Goal: Feedback & Contribution: Submit feedback/report problem

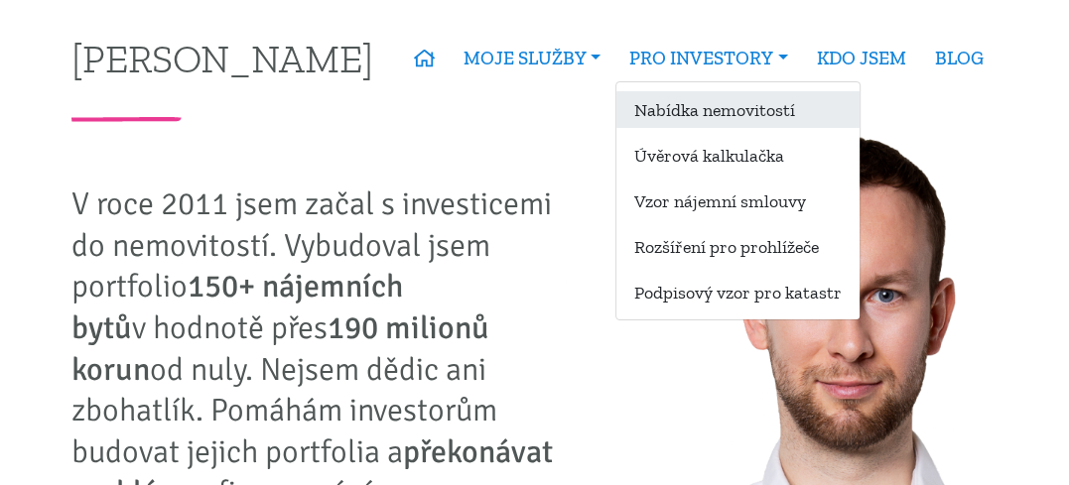
click at [666, 112] on link "Nabídka nemovitostí" at bounding box center [737, 109] width 243 height 37
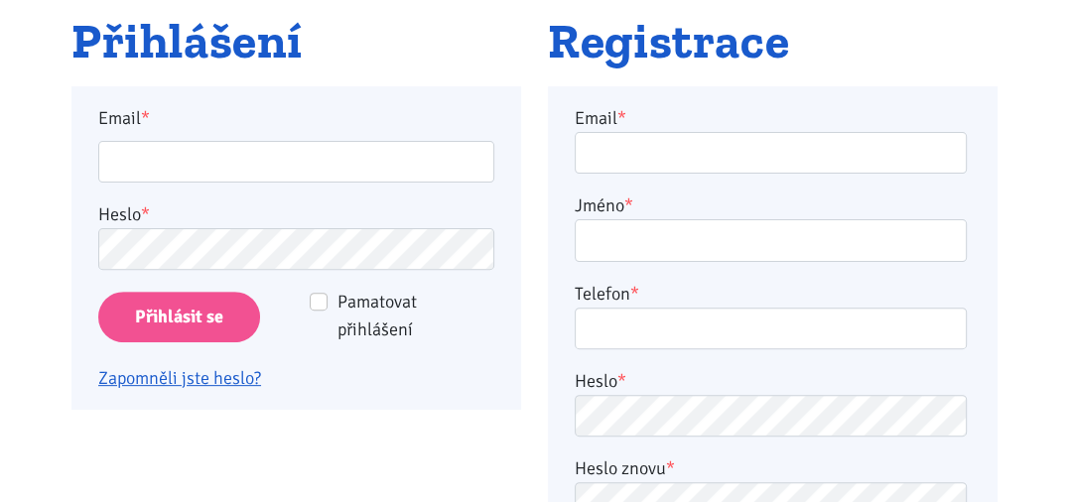
scroll to position [422, 0]
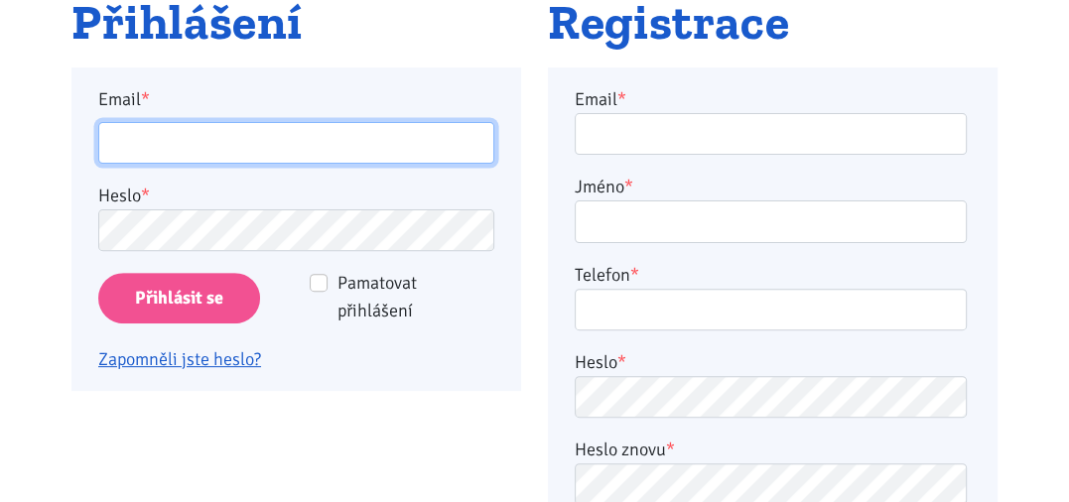
click at [104, 142] on input "Email *" at bounding box center [296, 143] width 396 height 43
type input "petzavrel@seznam.cz"
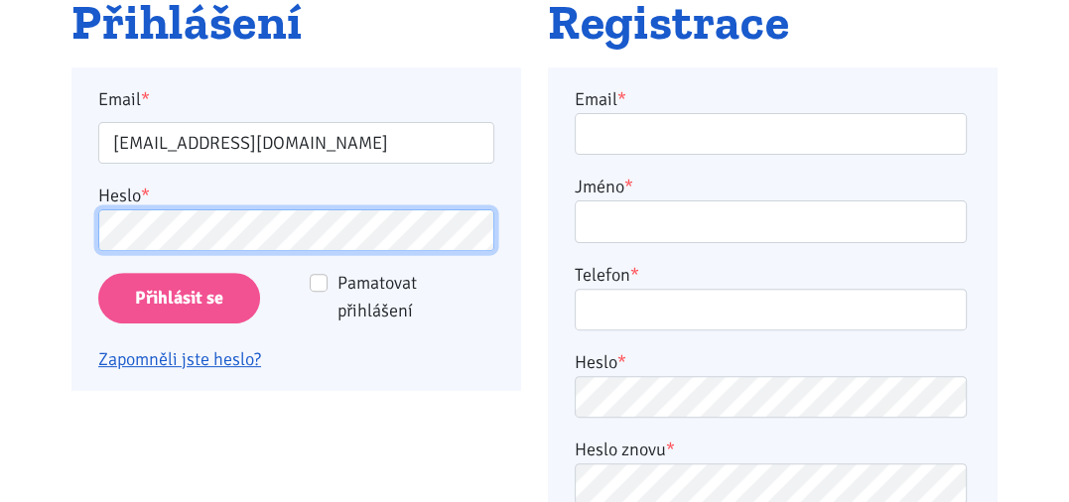
click at [98, 273] on input "Přihlásit se" at bounding box center [179, 298] width 162 height 51
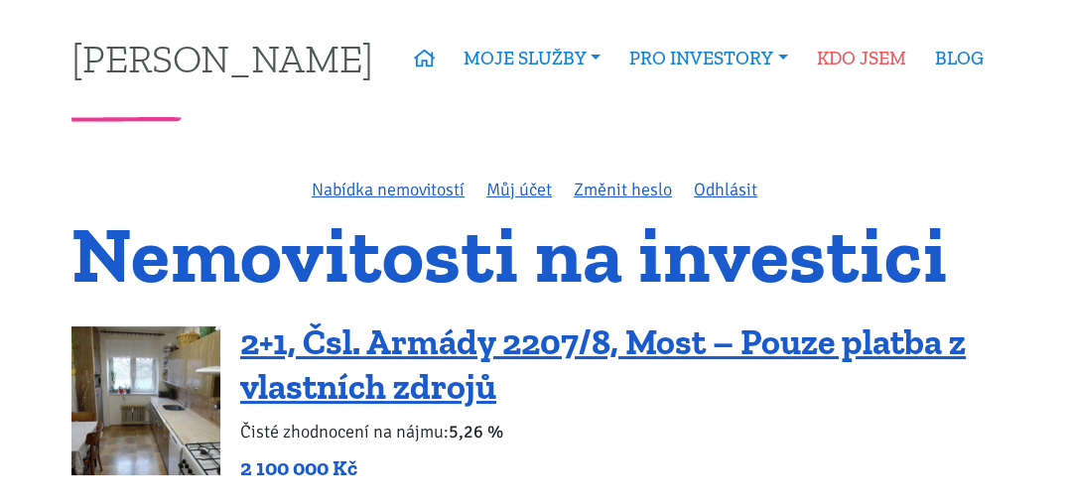
click at [855, 64] on link "KDO JSEM" at bounding box center [861, 59] width 118 height 46
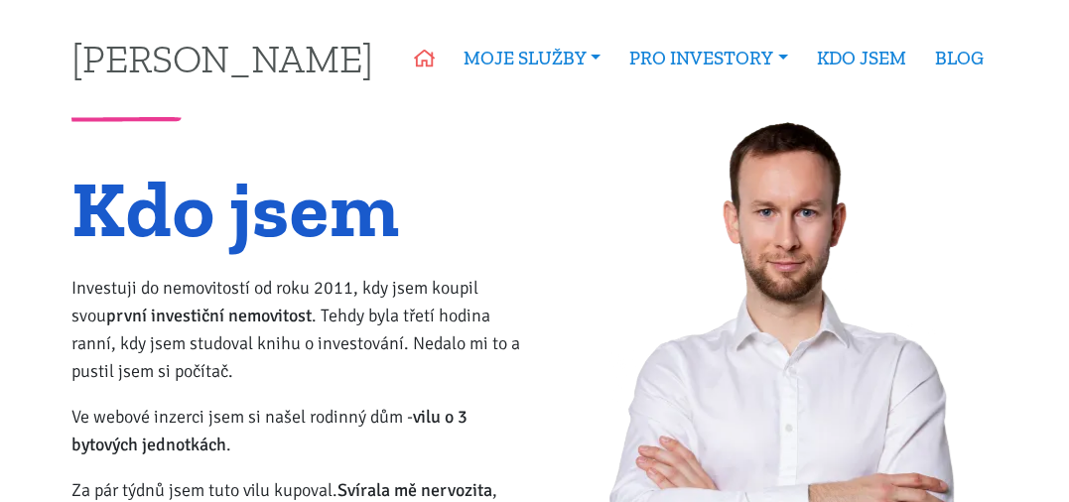
click at [422, 53] on icon at bounding box center [424, 59] width 21 height 18
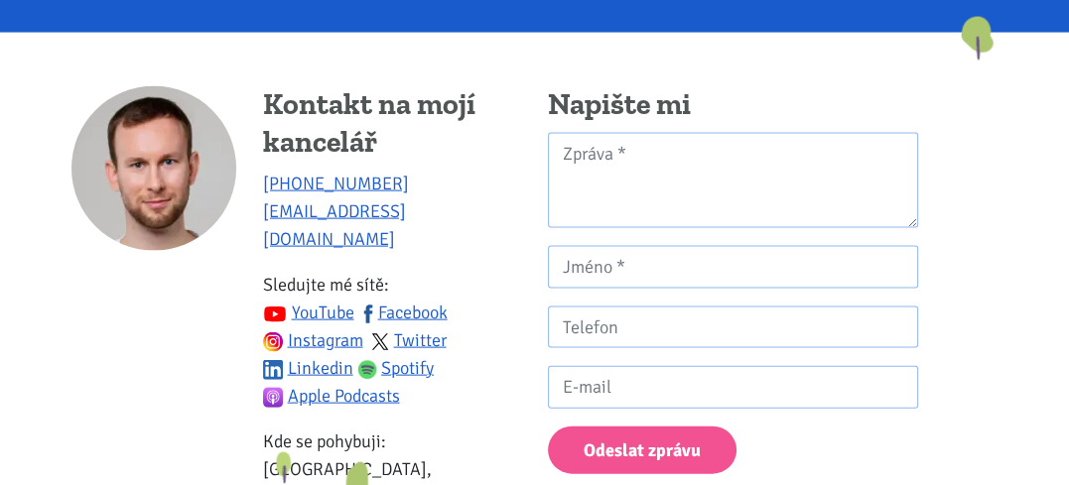
scroll to position [3030, 0]
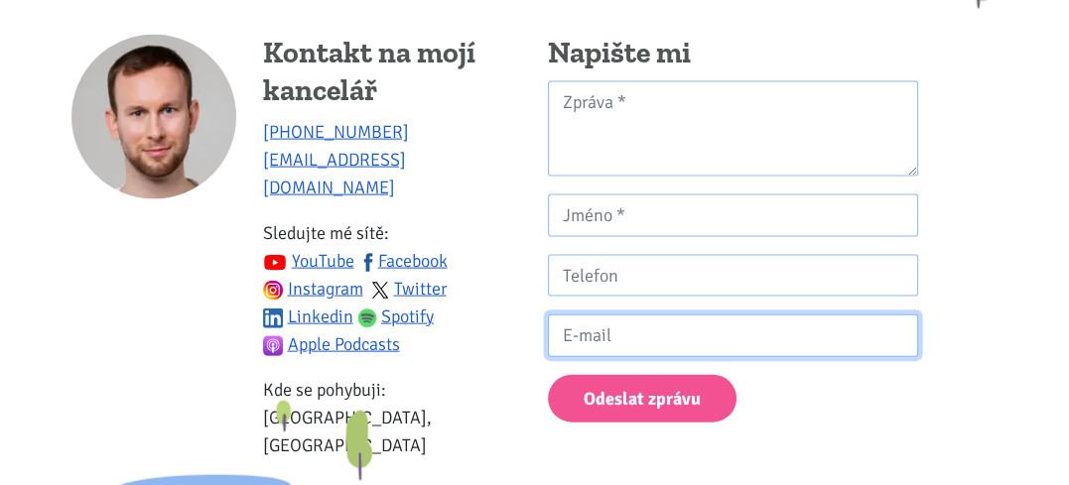
click at [581, 334] on input "Kontaktní formulář" at bounding box center [733, 336] width 370 height 43
type input "[EMAIL_ADDRESS][DOMAIN_NAME]"
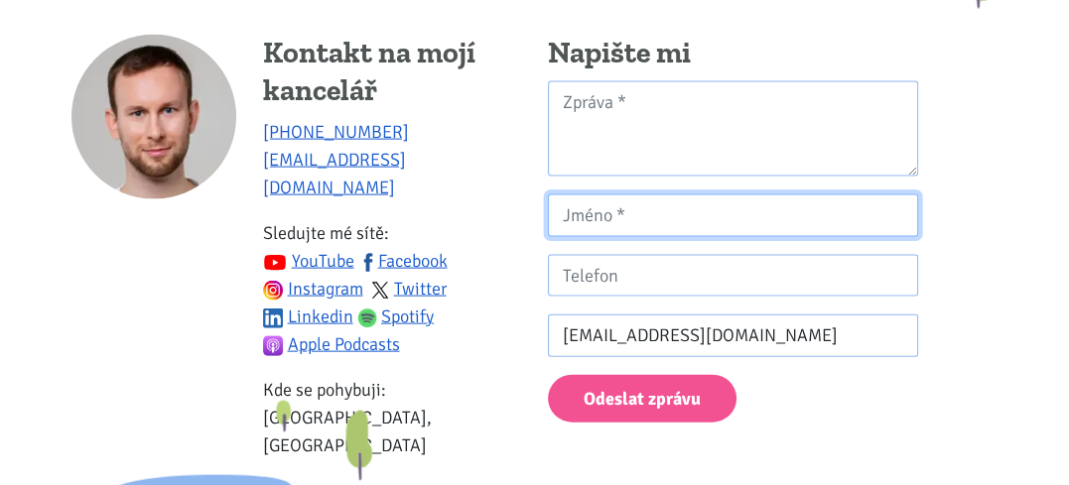
type input "Air Bank BU [PERSON_NAME]"
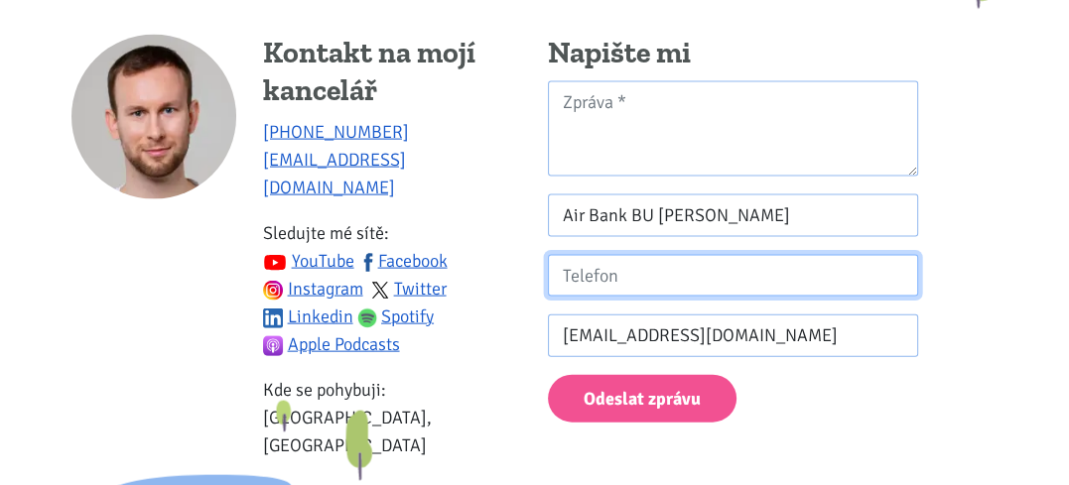
type input "[PHONE_NUMBER]"
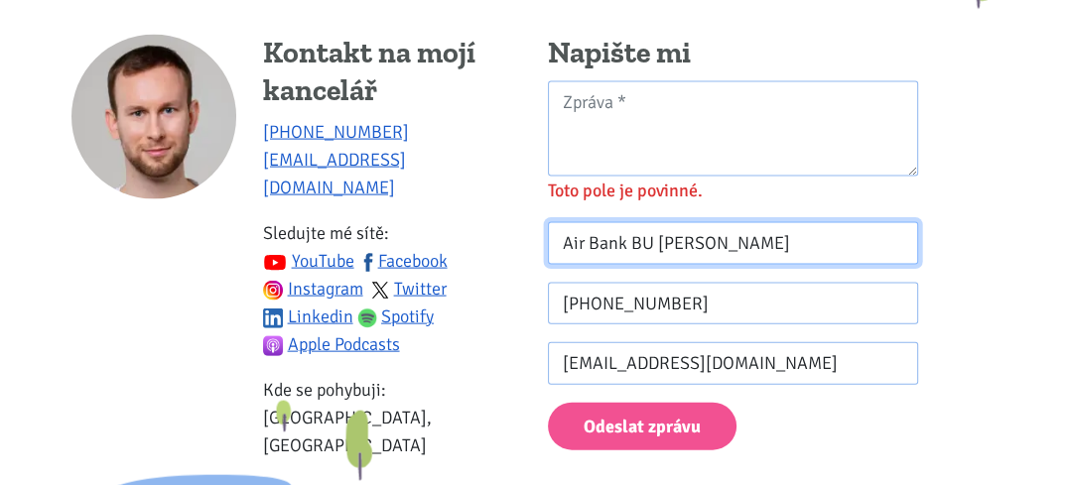
click at [488, 235] on div "Kontakt na mojí kancelář [PHONE_NUMBER] [EMAIL_ADDRESS][DOMAIN_NAME] Sledujte m…" at bounding box center [535, 265] width 952 height 460
click at [620, 239] on input "Air Bank BU [PERSON_NAME]" at bounding box center [733, 243] width 370 height 43
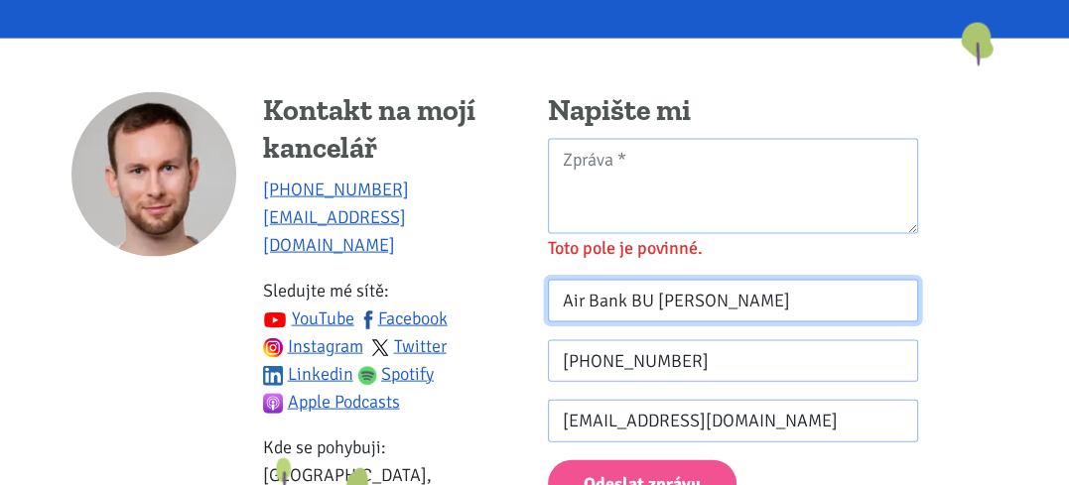
scroll to position [2998, 0]
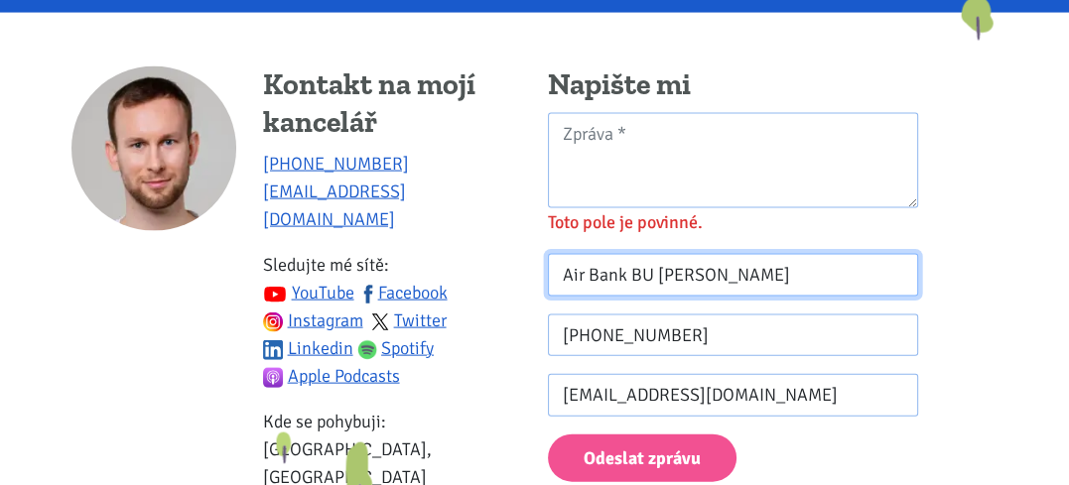
click at [743, 277] on input "Air Bank BU [PERSON_NAME]" at bounding box center [733, 275] width 370 height 43
drag, startPoint x: 649, startPoint y: 276, endPoint x: 526, endPoint y: 279, distance: 123.1
click at [526, 279] on div "Kontakt na mojí kancelář [PHONE_NUMBER] [EMAIL_ADDRESS][DOMAIN_NAME] Sledujte m…" at bounding box center [535, 296] width 952 height 460
type input "[PERSON_NAME]"
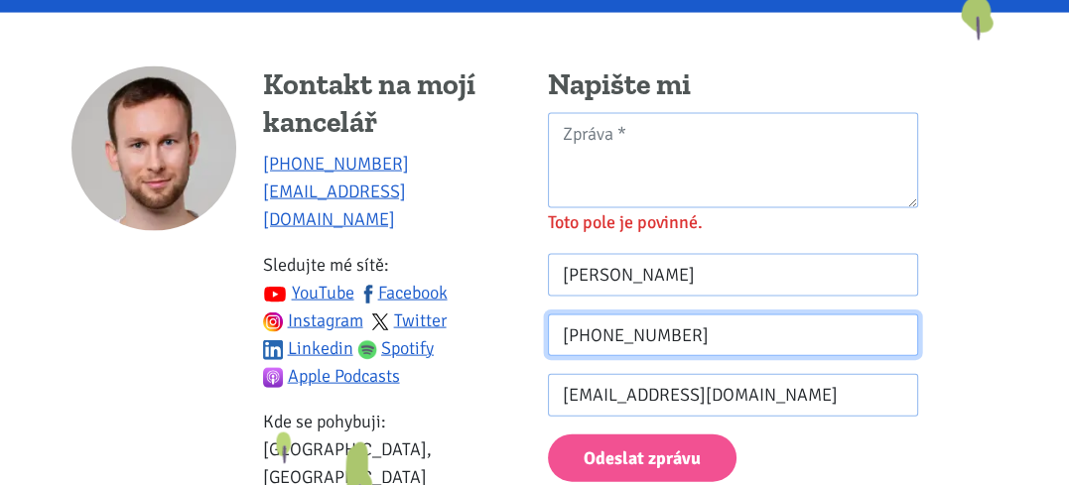
drag, startPoint x: 603, startPoint y: 331, endPoint x: 535, endPoint y: 321, distance: 69.2
click at [535, 321] on div "Napište mi Toto pole je povinné. Toto pole je povinné. [PERSON_NAME] [PHONE_NUM…" at bounding box center [733, 296] width 397 height 460
type input "773456357"
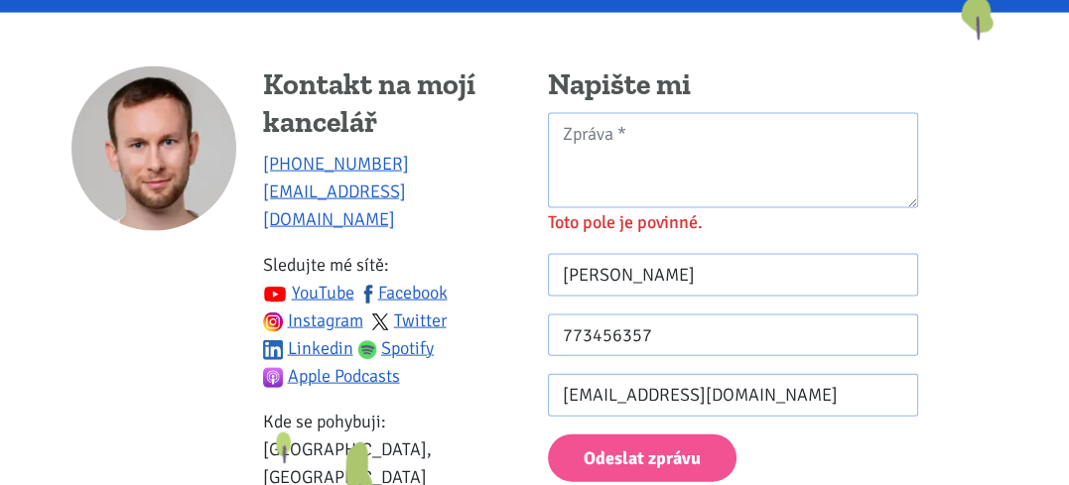
click at [518, 376] on div "Kontakt na mojí kancelář [PHONE_NUMBER] [EMAIL_ADDRESS][DOMAIN_NAME] Sledujte m…" at bounding box center [392, 287] width 258 height 442
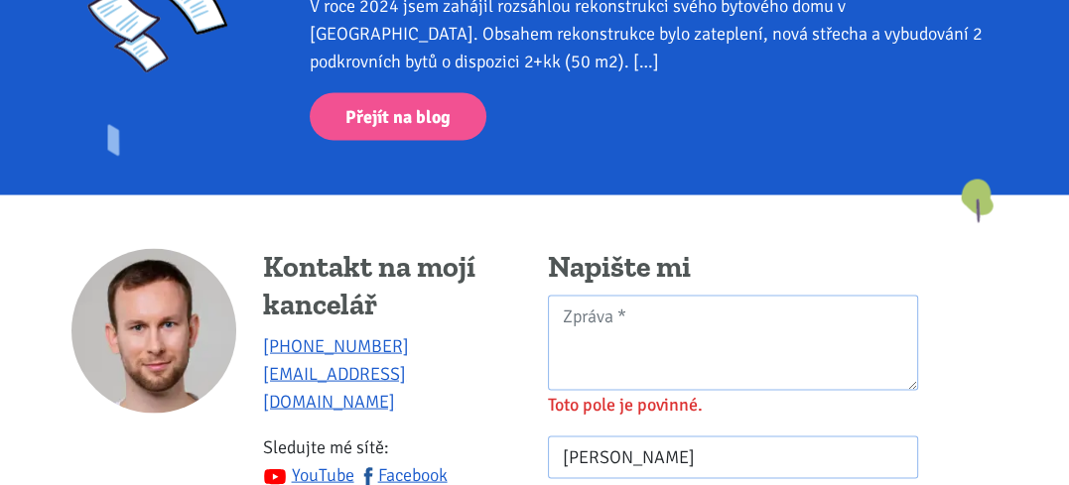
scroll to position [2977, 0]
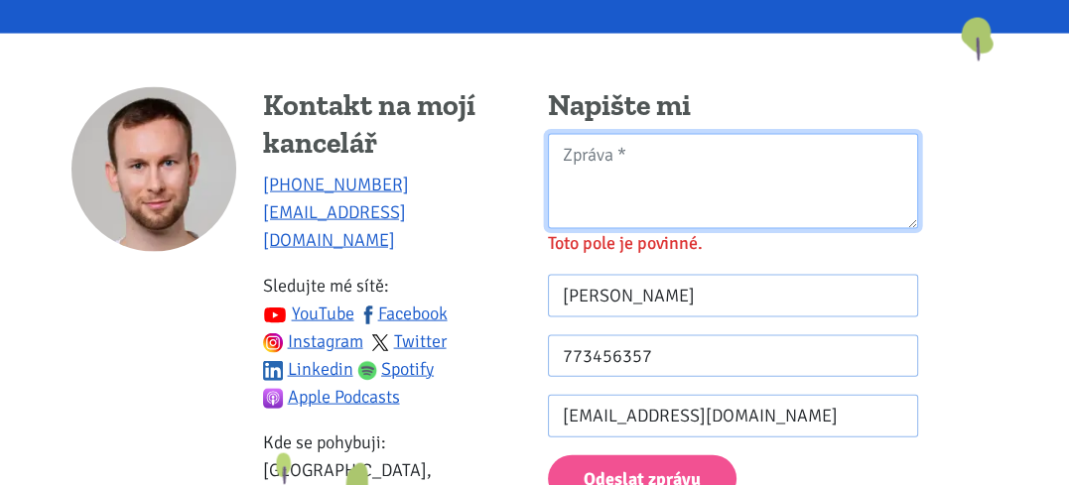
click at [569, 155] on textarea "Kontaktní formulář" at bounding box center [733, 182] width 370 height 96
type textarea "T"
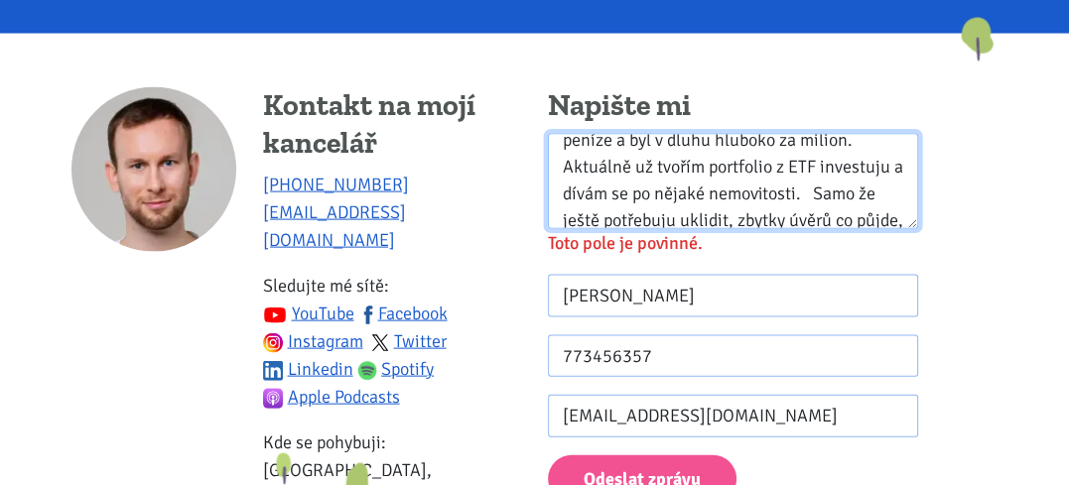
scroll to position [187, 0]
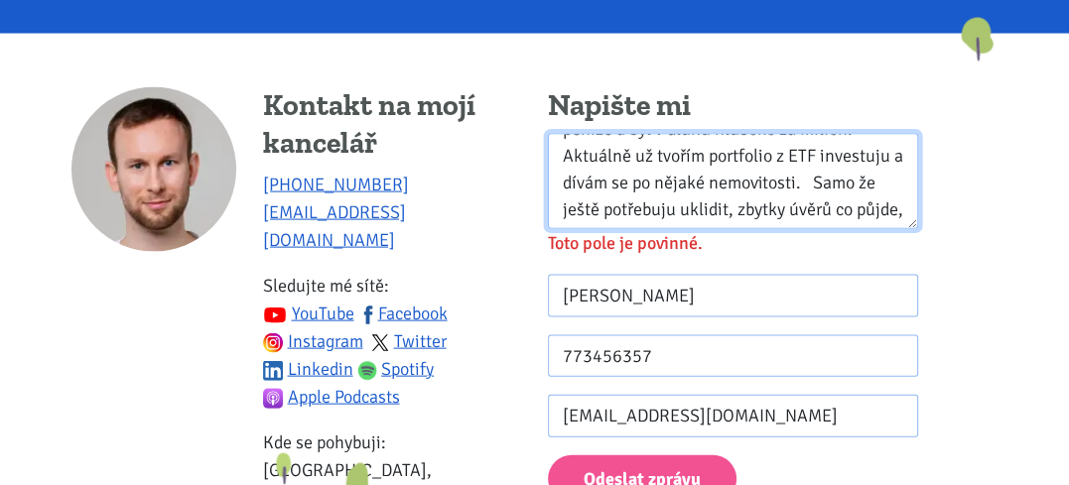
click at [790, 215] on textarea "Zdravím [PERSON_NAME] je skvělé sledovat jak se zlepšuješ v té tvorbě na [DOMAI…" at bounding box center [733, 182] width 370 height 96
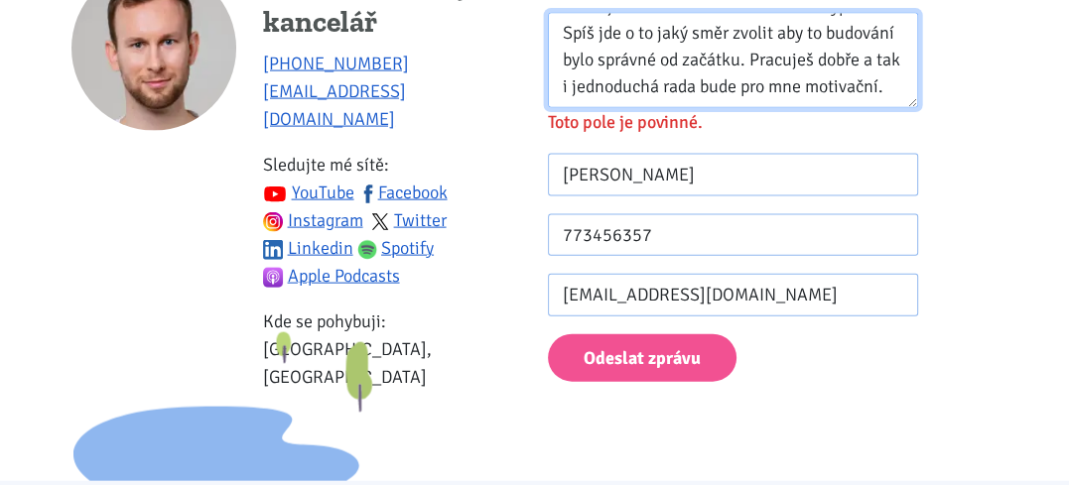
scroll to position [3118, 0]
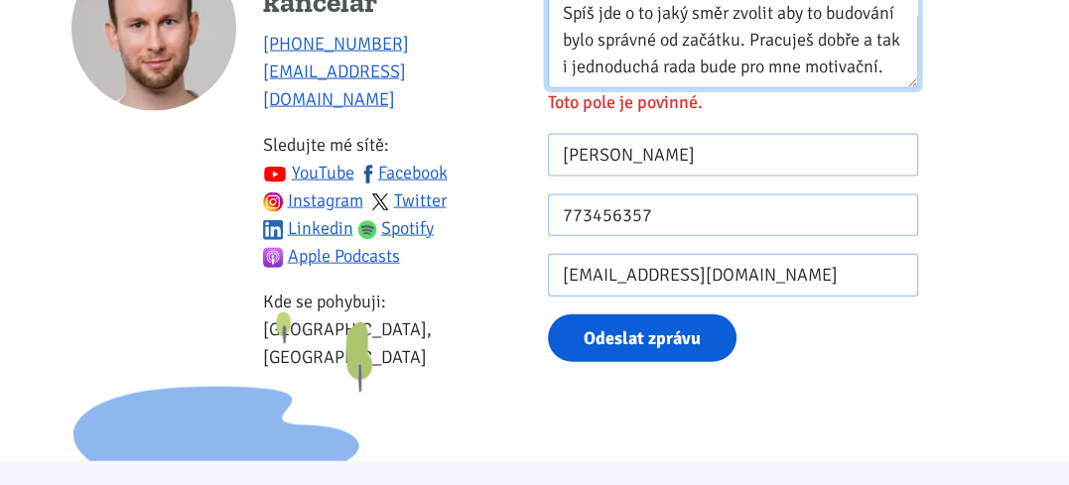
type textarea "Zdravím [PERSON_NAME] je skvělé sledovat jak se zlepšuješ v té tvorbě na [DOMAI…"
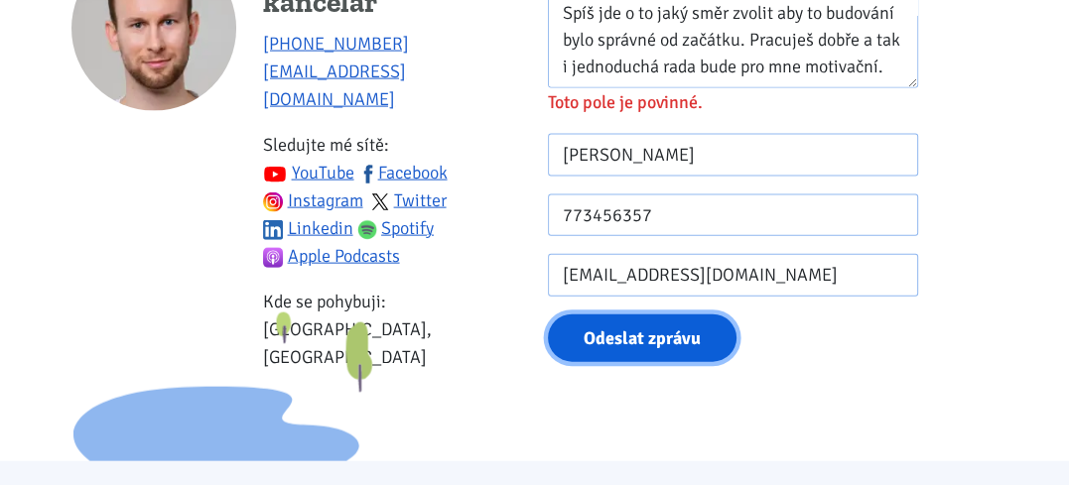
click at [671, 336] on button "Odeslat zprávu" at bounding box center [642, 339] width 189 height 49
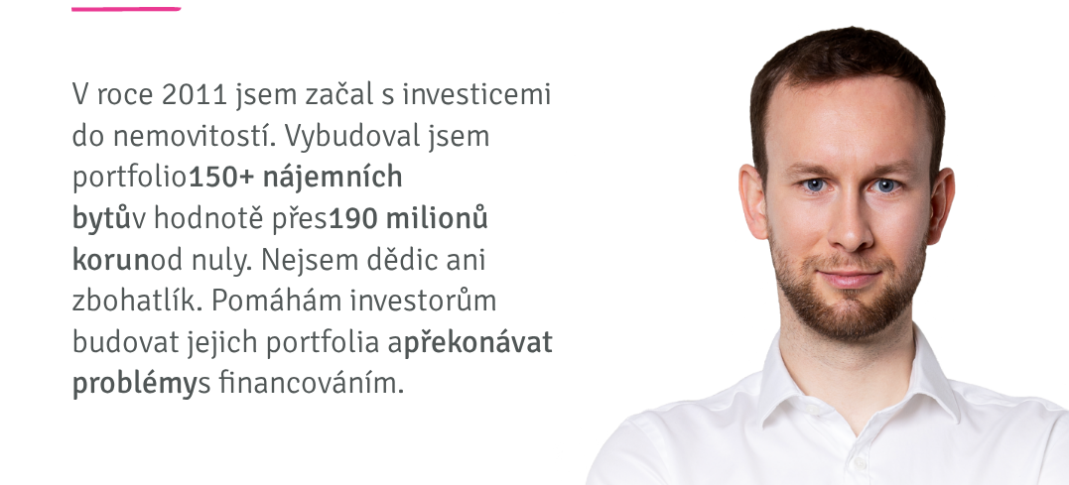
scroll to position [0, 0]
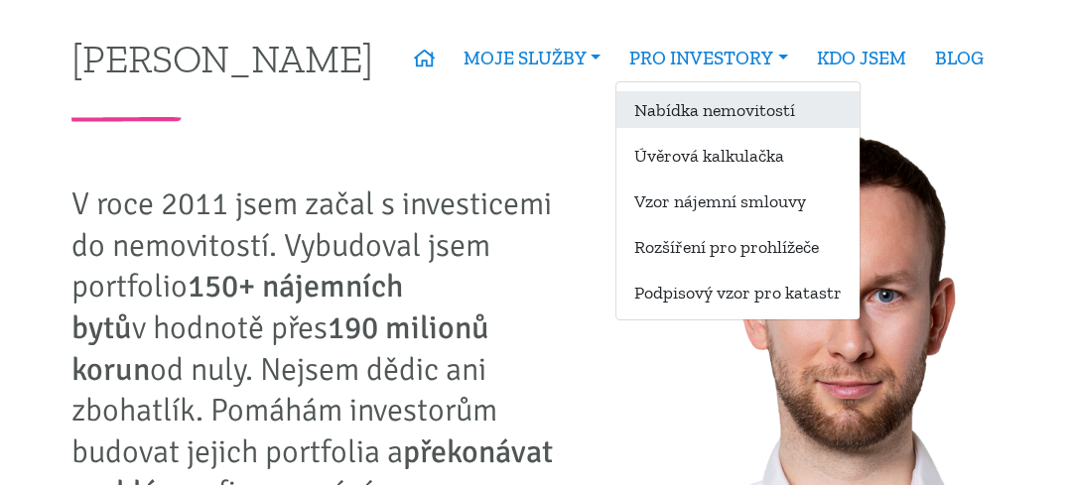
click at [752, 106] on link "Nabídka nemovitostí" at bounding box center [737, 109] width 243 height 37
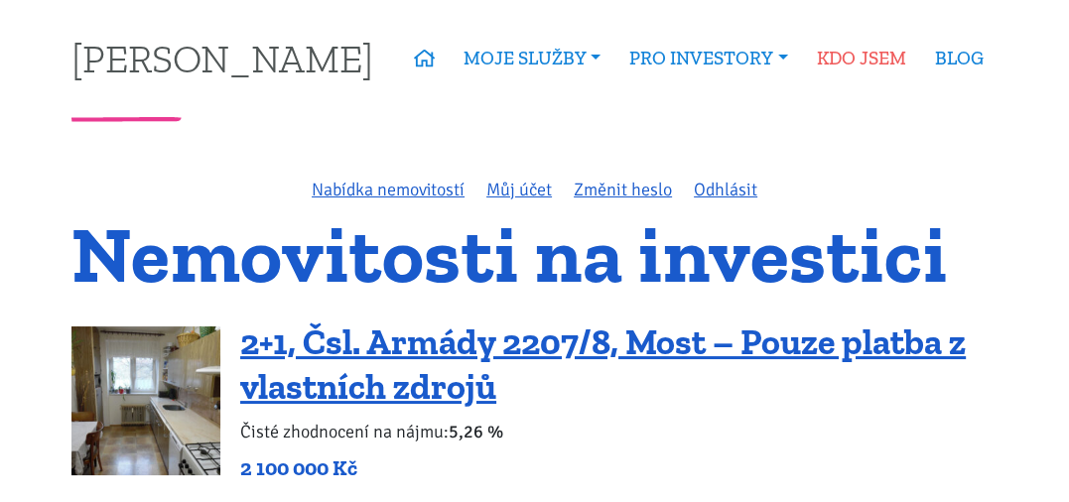
click at [869, 63] on link "KDO JSEM" at bounding box center [861, 59] width 118 height 46
